Goal: Check status: Check status

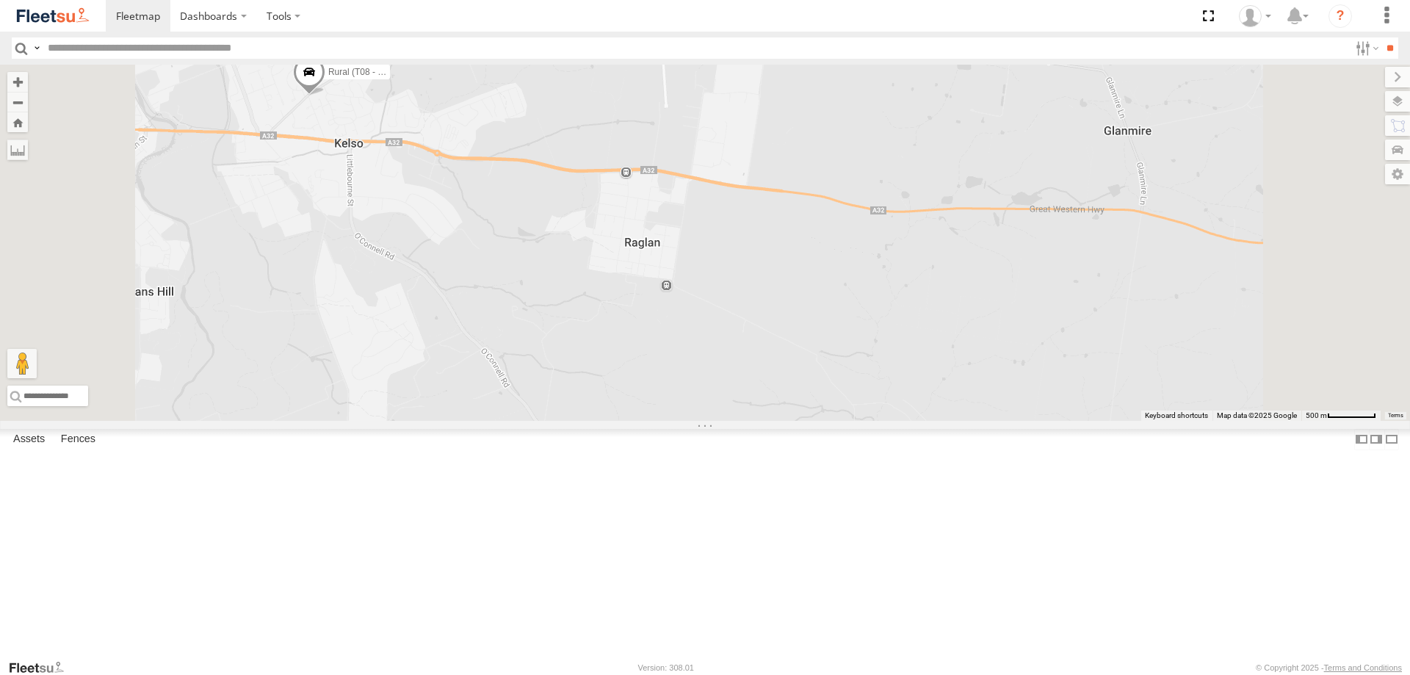
drag, startPoint x: 496, startPoint y: 103, endPoint x: 482, endPoint y: 285, distance: 182.6
click at [482, 285] on div "Brookvale (T10 - [PERSON_NAME]) Rural (T08 - [PERSON_NAME]) Blacktown #1 (T09 -…" at bounding box center [705, 243] width 1410 height 356
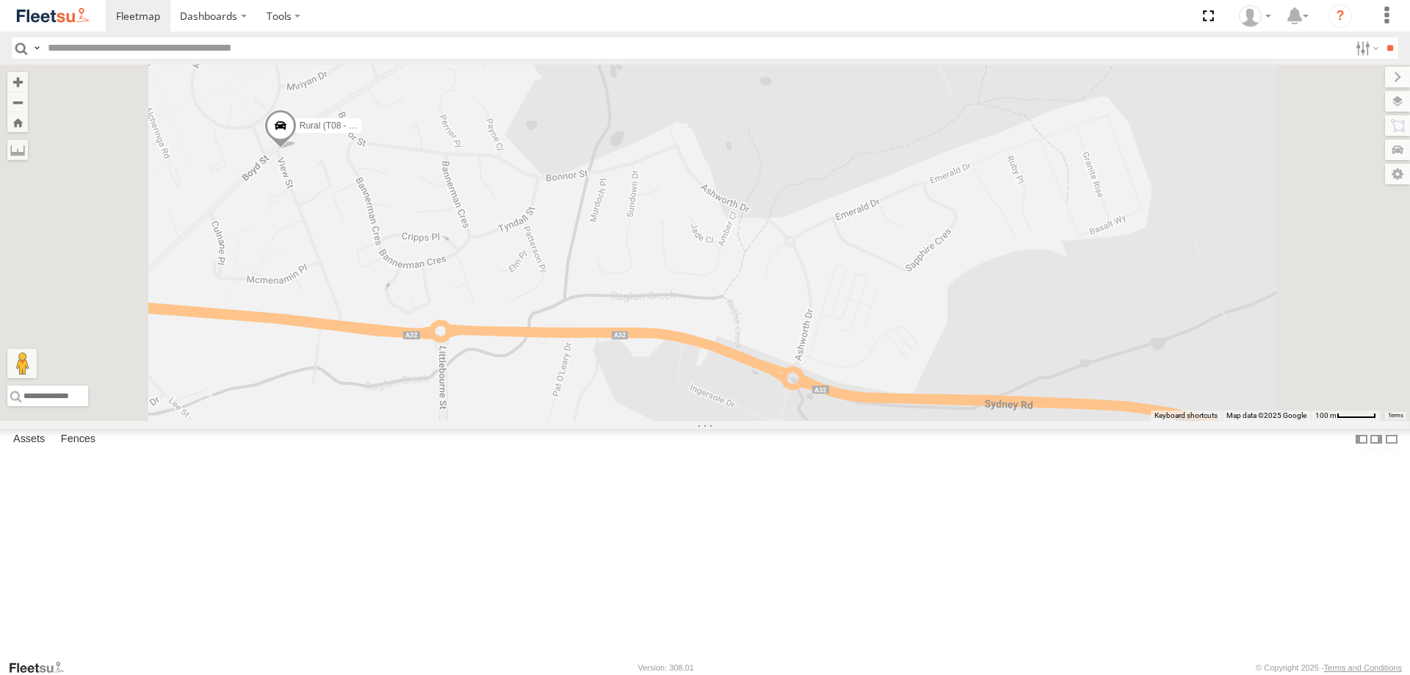
click at [297, 148] on span at bounding box center [280, 129] width 32 height 40
click at [263, 131] on label at bounding box center [248, 126] width 29 height 10
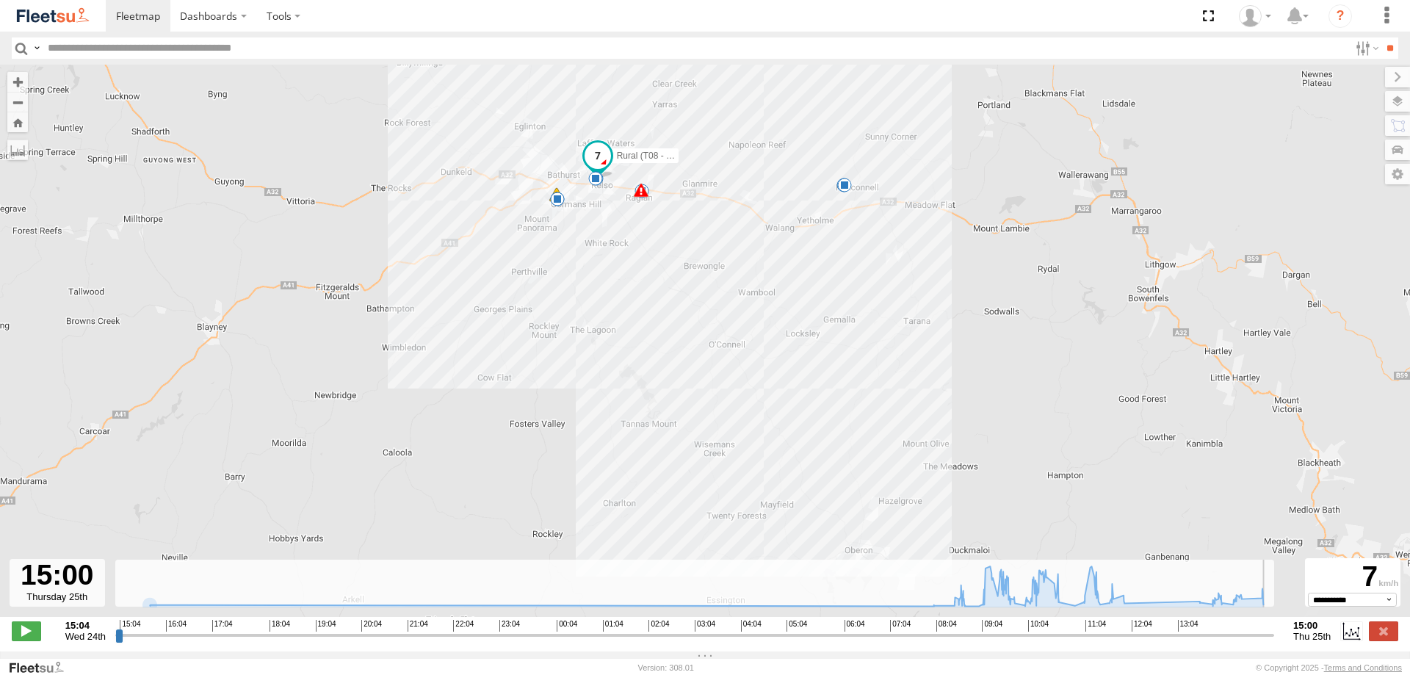
drag, startPoint x: 117, startPoint y: 640, endPoint x: 1409, endPoint y: 501, distance: 1300.0
type input "**********"
click at [1274, 628] on input "range" at bounding box center [694, 635] width 1159 height 14
